Goal: Task Accomplishment & Management: Use online tool/utility

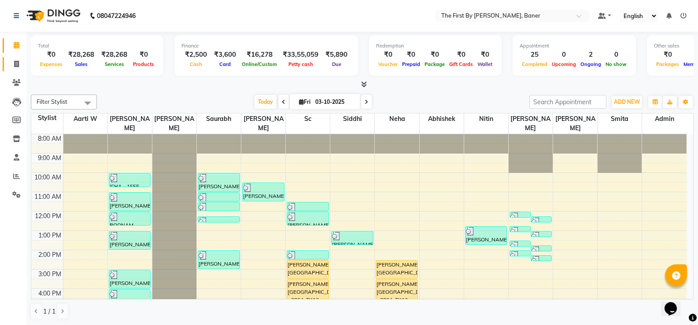
scroll to position [77, 0]
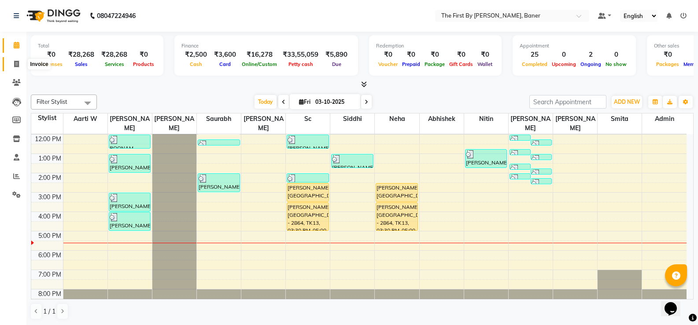
click at [10, 64] on span at bounding box center [16, 64] width 15 height 10
select select "service"
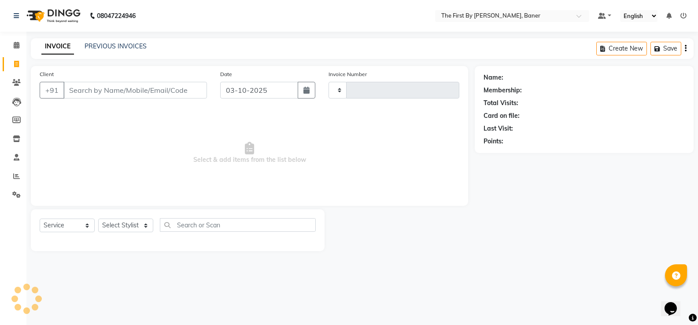
type input "2837"
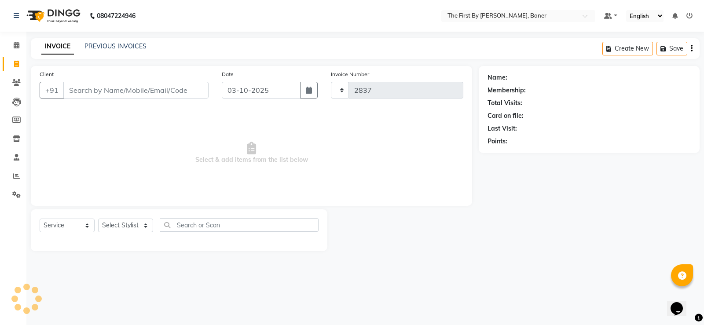
select select "6411"
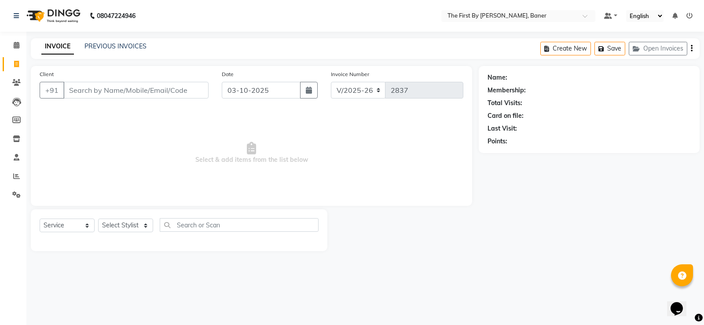
click at [136, 85] on input "Client" at bounding box center [135, 90] width 145 height 17
click at [136, 89] on input "Client" at bounding box center [135, 90] width 145 height 17
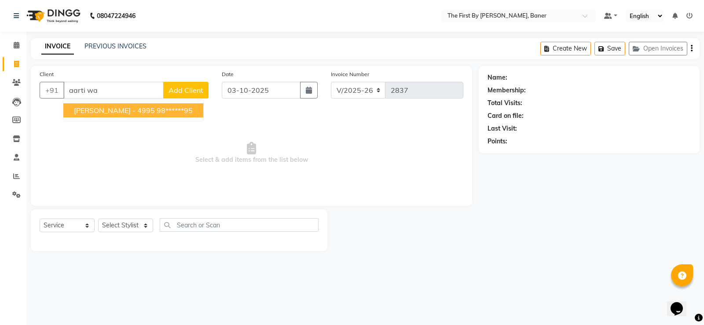
click at [122, 122] on span "Select & add items from the list below" at bounding box center [252, 153] width 424 height 88
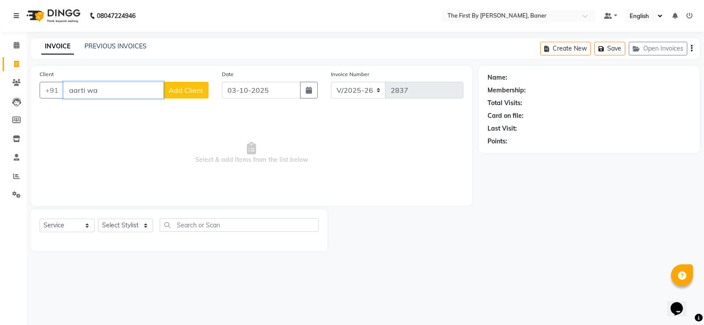
click at [117, 97] on input "aarti wa" at bounding box center [113, 90] width 100 height 17
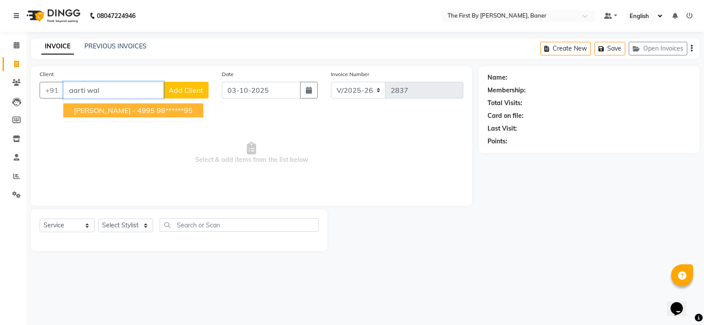
click at [88, 110] on span "[PERSON_NAME] - 4995" at bounding box center [114, 110] width 81 height 9
type input "98******95"
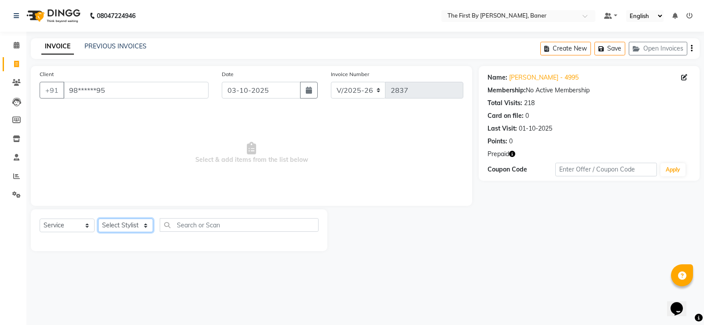
drag, startPoint x: 136, startPoint y: 230, endPoint x: 132, endPoint y: 219, distance: 11.3
click at [136, 230] on select "Select Stylist Aarti W Abhishek Admin [PERSON_NAME] [PERSON_NAME] [PERSON_NAME]…" at bounding box center [125, 226] width 55 height 14
select select "49105"
click at [98, 219] on select "Select Stylist Aarti W Abhishek Admin [PERSON_NAME] [PERSON_NAME] [PERSON_NAME]…" at bounding box center [125, 226] width 55 height 14
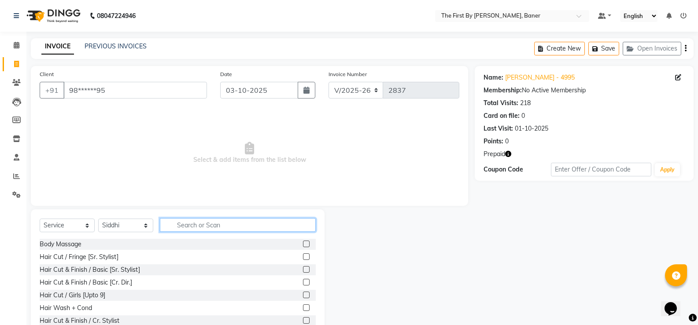
click at [207, 231] on input "text" at bounding box center [238, 225] width 156 height 14
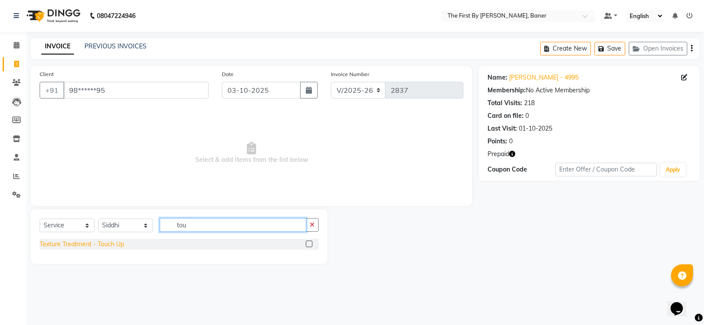
type input "tou"
click at [84, 242] on div "Texture Treatment - Touch Up" at bounding box center [82, 244] width 85 height 9
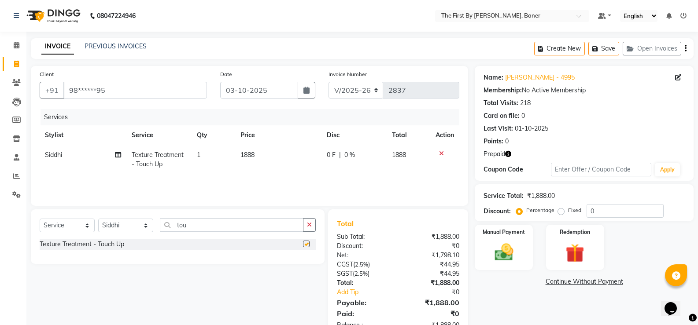
checkbox input "false"
click at [496, 248] on img at bounding box center [503, 252] width 31 height 22
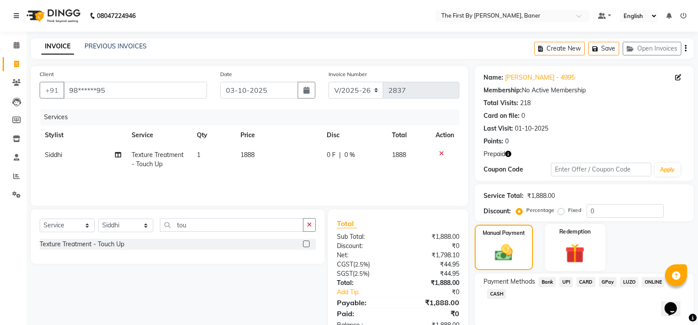
scroll to position [33, 0]
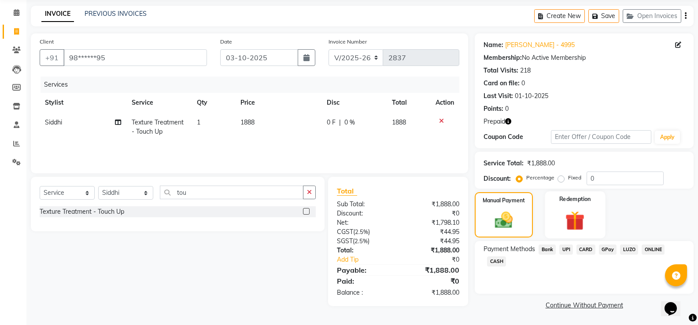
click at [570, 217] on img at bounding box center [574, 221] width 31 height 24
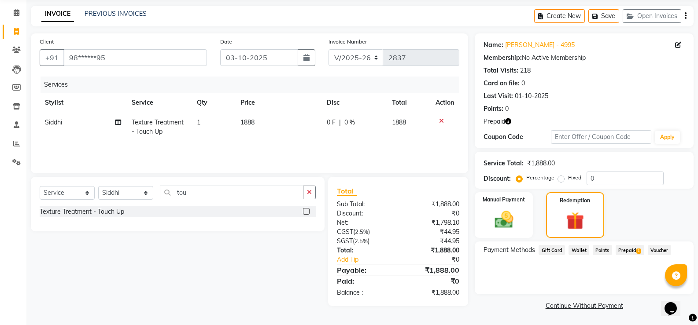
click at [629, 246] on span "Prepaid 1" at bounding box center [629, 250] width 29 height 10
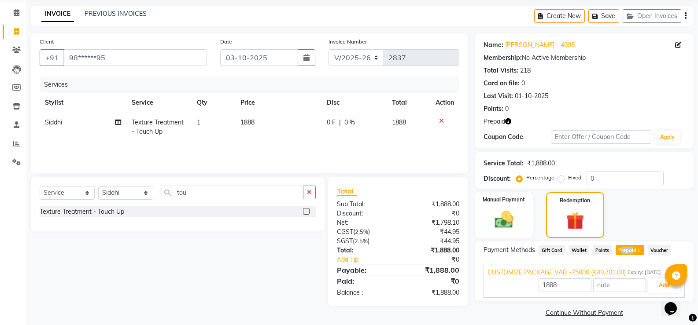
scroll to position [40, 0]
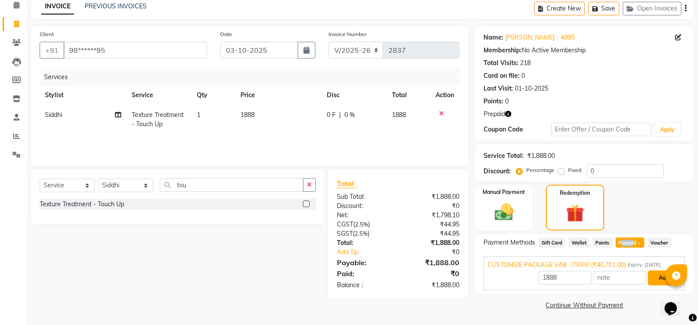
click at [659, 276] on button "Add" at bounding box center [663, 278] width 32 height 15
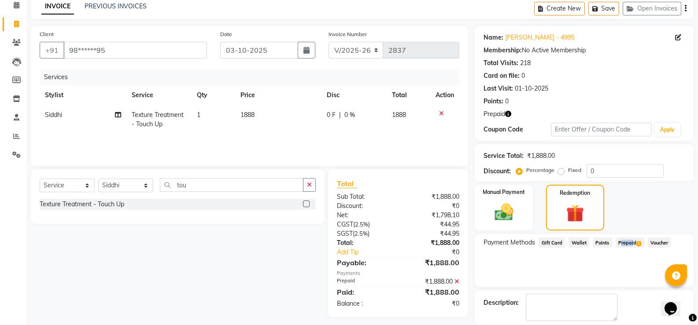
scroll to position [83, 0]
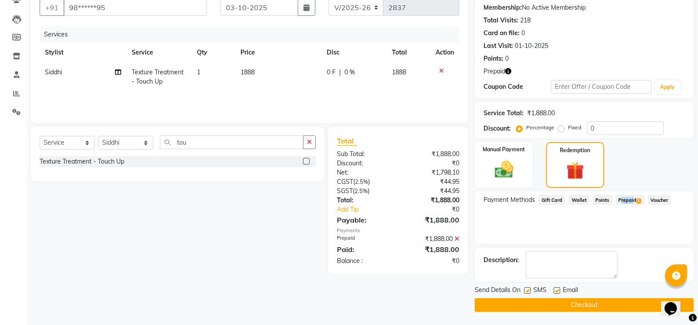
click at [577, 302] on button "Checkout" at bounding box center [583, 305] width 219 height 14
